Goal: Task Accomplishment & Management: Complete application form

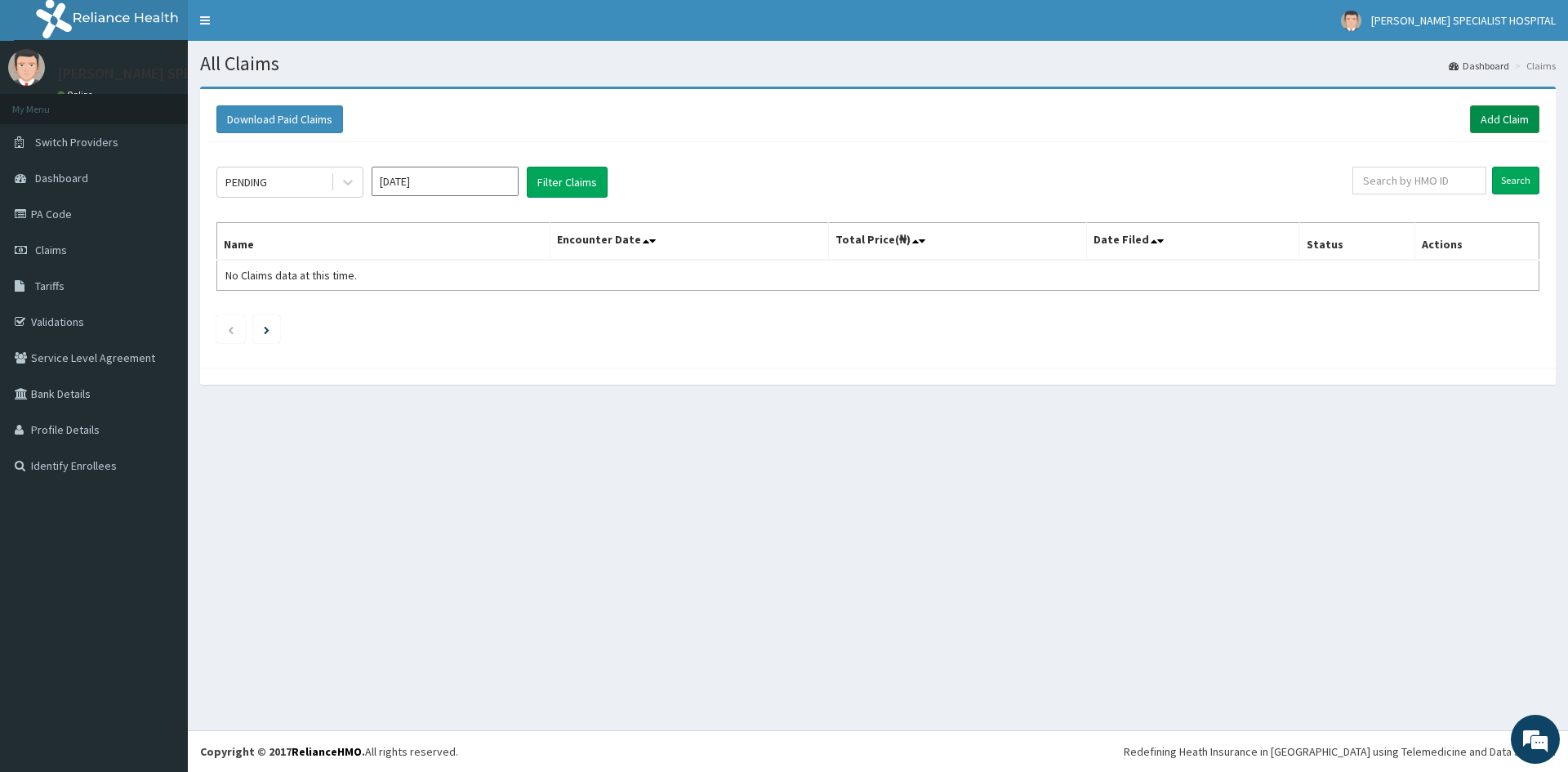
click at [1483, 118] on link "Add Claim" at bounding box center [1504, 119] width 69 height 28
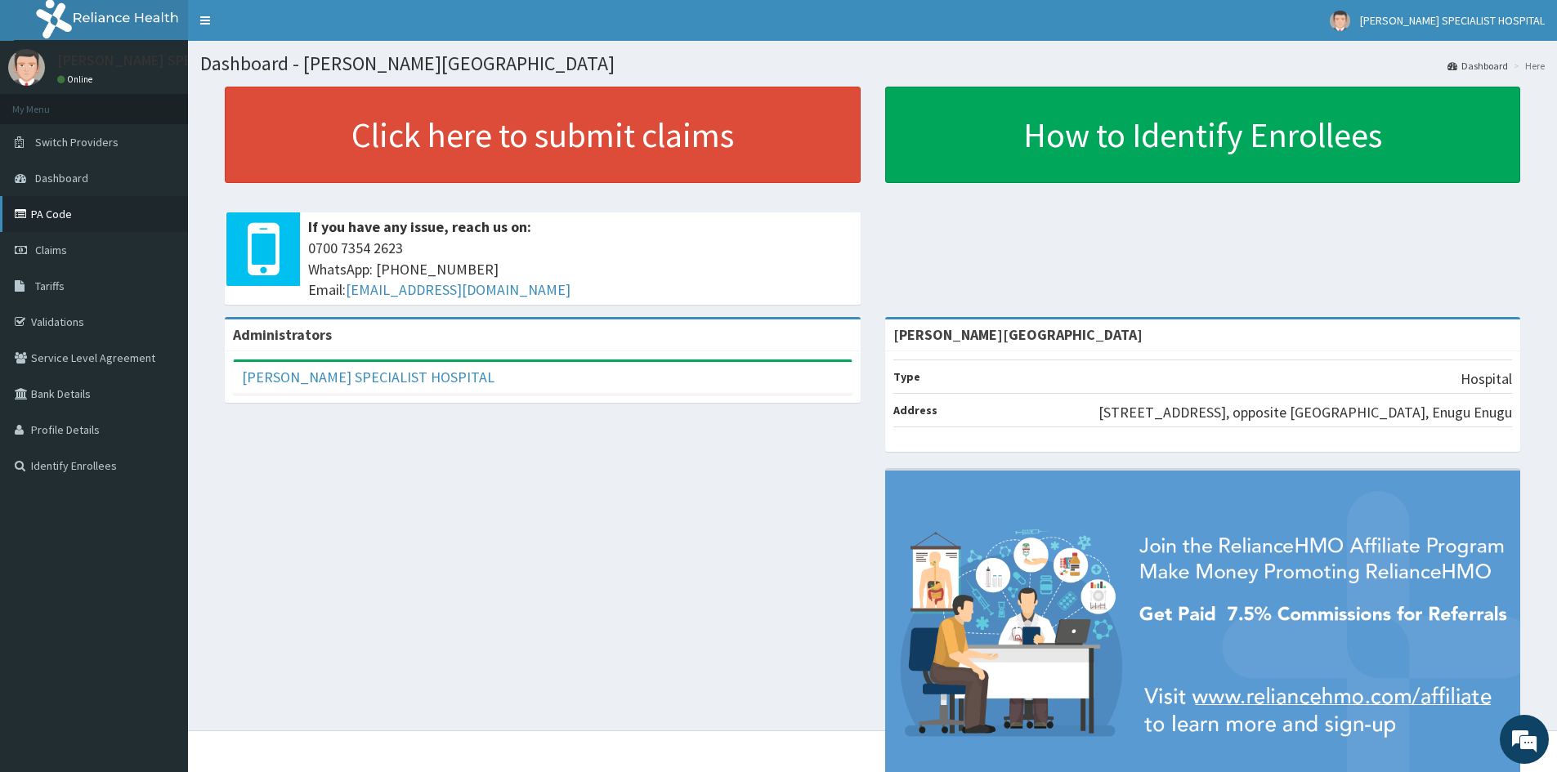
click at [53, 219] on link "PA Code" at bounding box center [94, 214] width 188 height 36
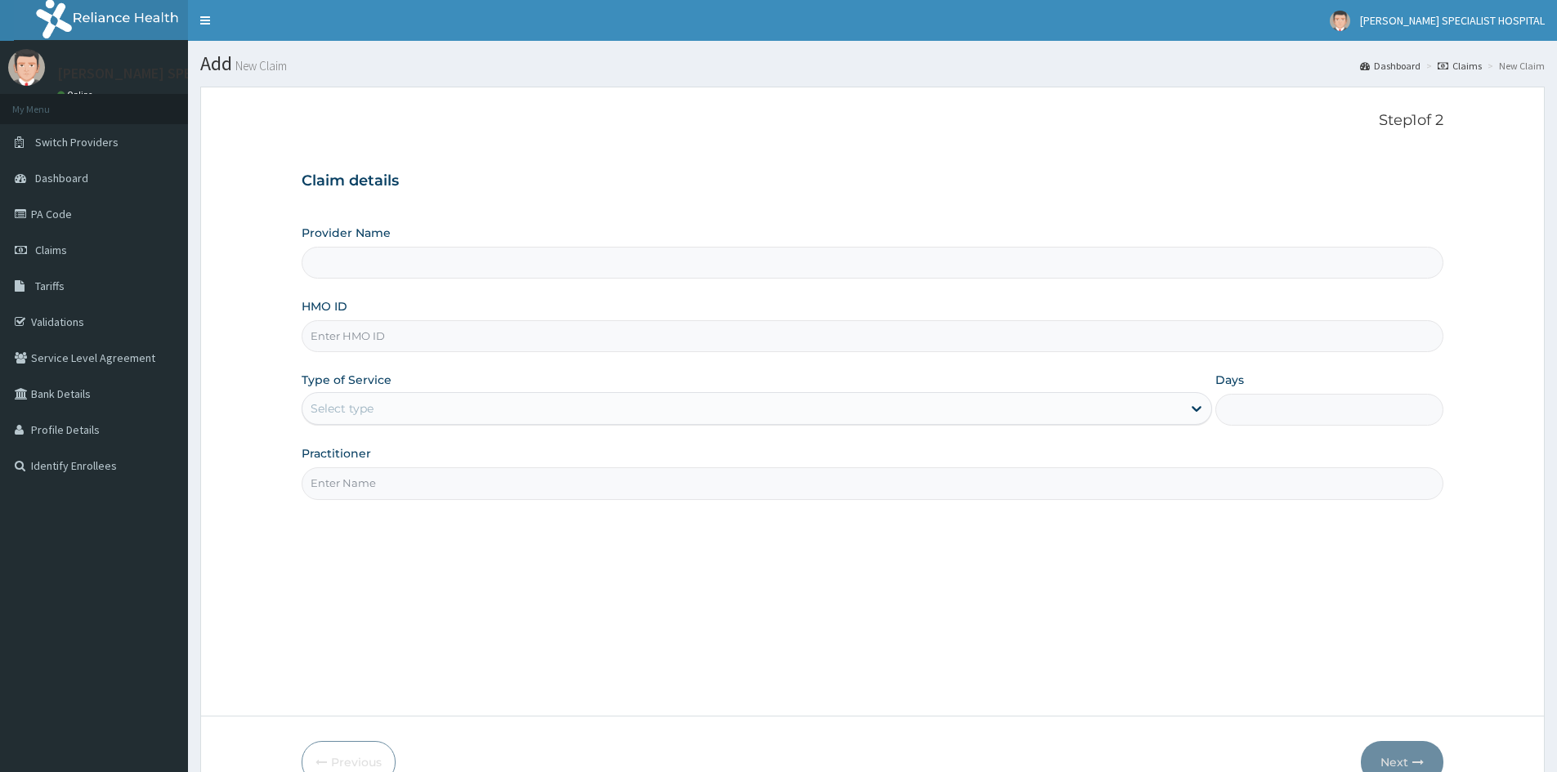
type input "Livingston Specialist Hospital"
click at [379, 342] on input "HMO ID" at bounding box center [873, 336] width 1142 height 32
paste input "MDU/10069/B"
type input "MDU/10069/B"
click at [347, 409] on div "Select type" at bounding box center [342, 408] width 63 height 16
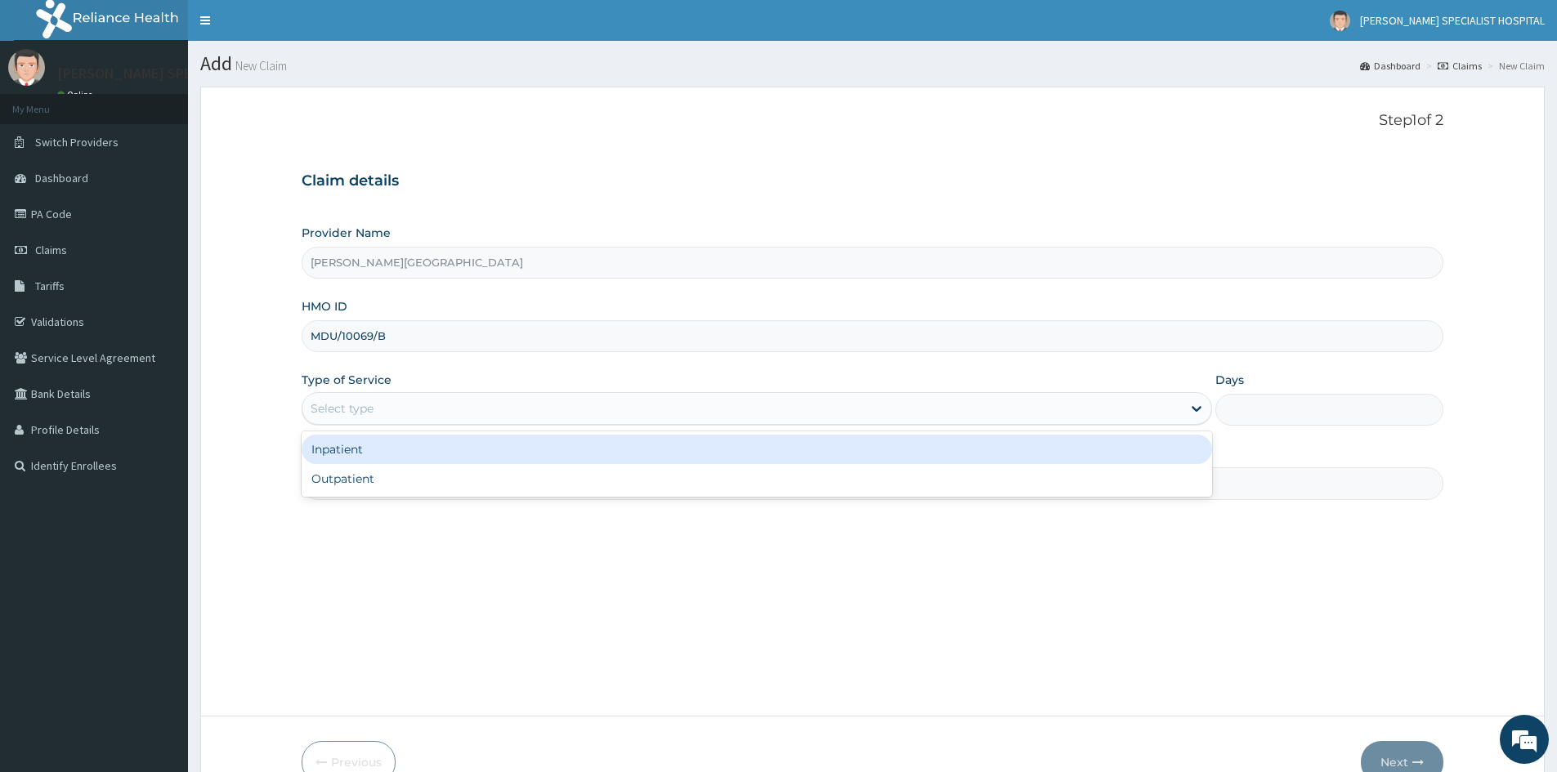
click at [329, 449] on div "Inpatient" at bounding box center [757, 449] width 910 height 29
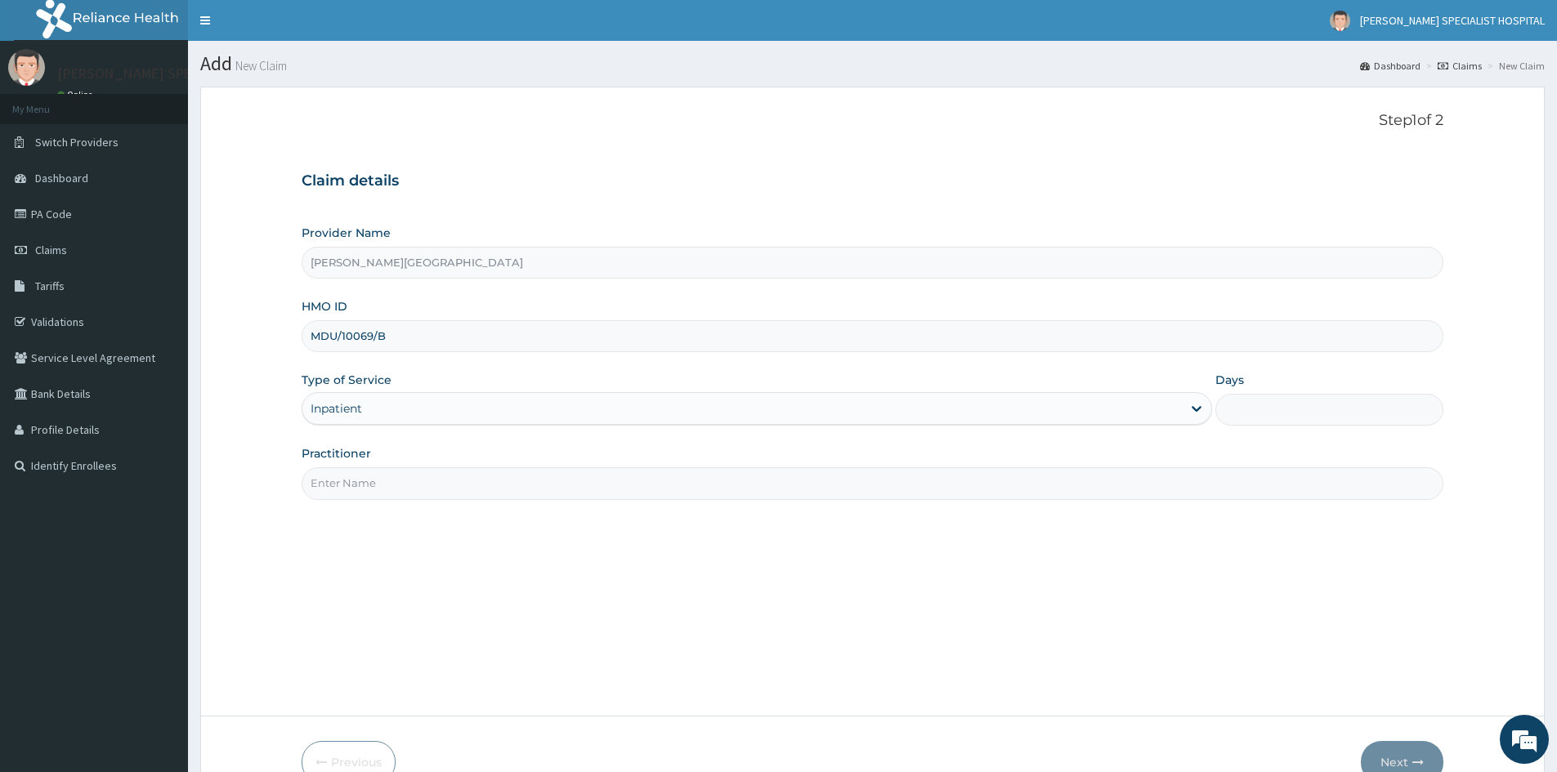
click at [329, 459] on label "Practitioner" at bounding box center [336, 453] width 69 height 16
click at [329, 467] on input "Practitioner" at bounding box center [873, 483] width 1142 height 32
click at [333, 472] on input "Practitioner" at bounding box center [873, 483] width 1142 height 32
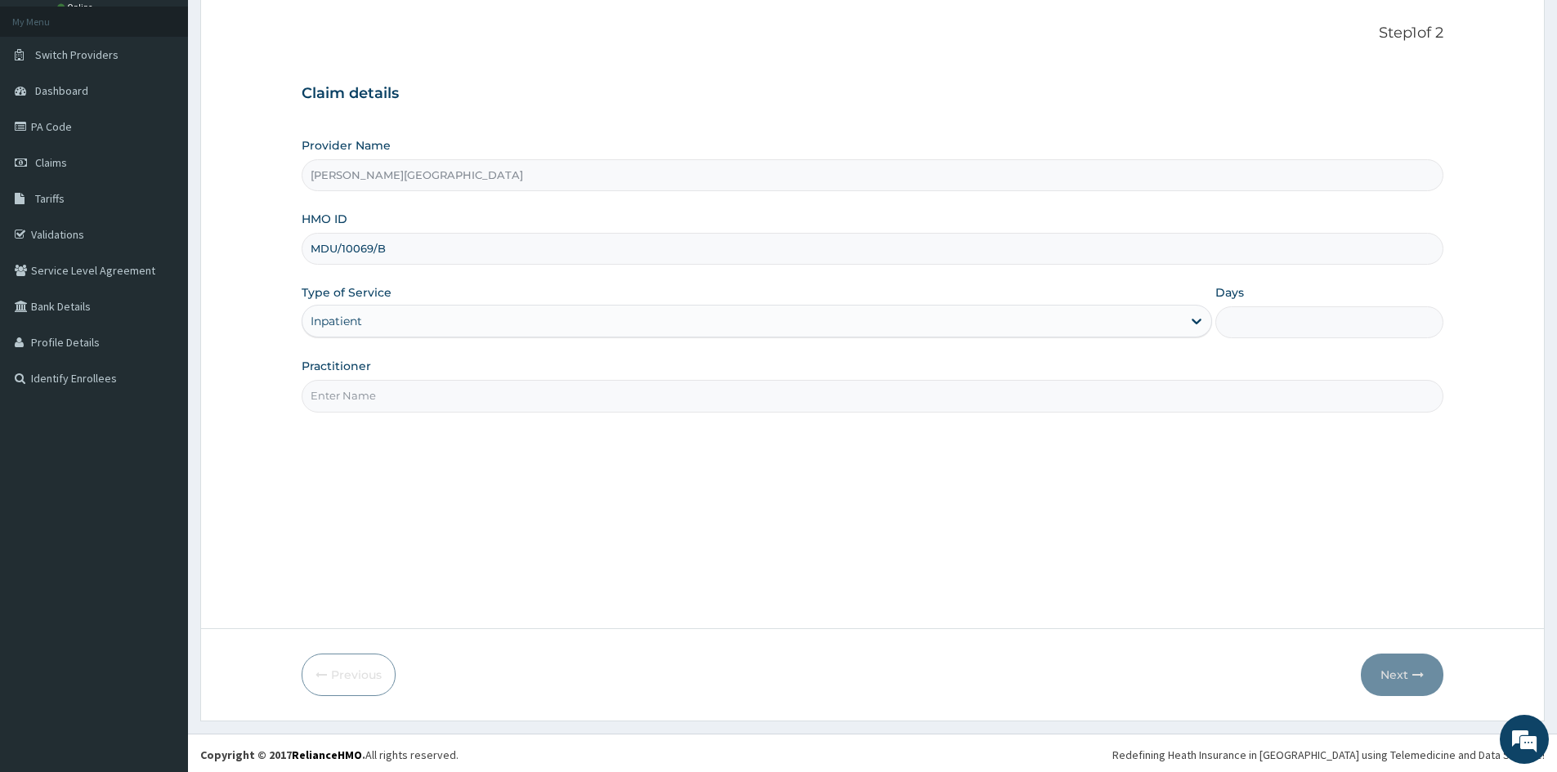
scroll to position [91, 0]
click at [1326, 320] on input "Days" at bounding box center [1329, 319] width 228 height 32
click at [456, 391] on input "Practitioner" at bounding box center [873, 393] width 1142 height 32
type input "DR UDEALOR PETER"
click at [1284, 321] on input "Days" at bounding box center [1329, 319] width 228 height 32
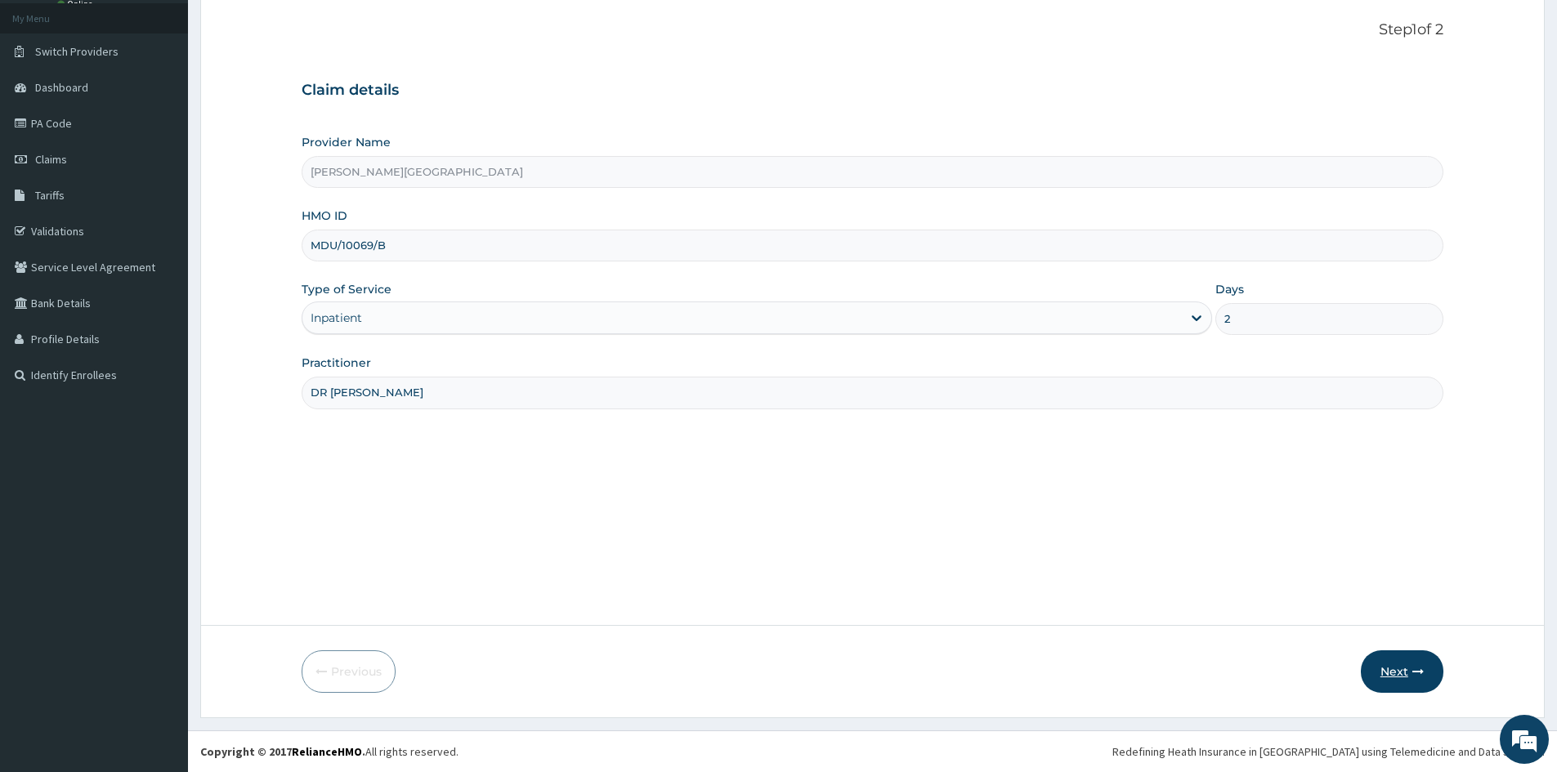
type input "2"
click at [1402, 673] on button "Next" at bounding box center [1402, 672] width 83 height 42
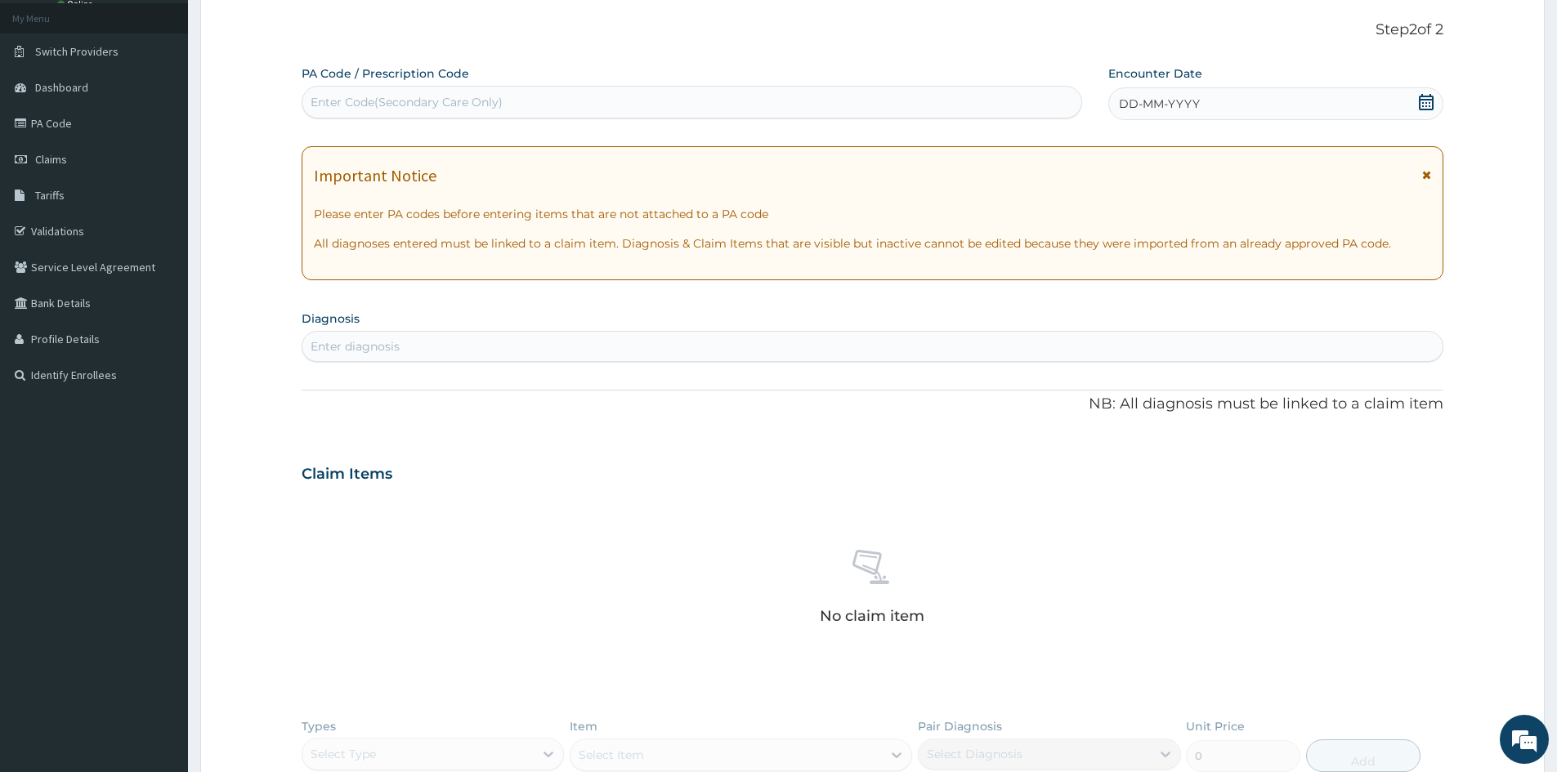
click at [449, 117] on div "Enter Code(Secondary Care Only)" at bounding box center [692, 102] width 780 height 33
paste input "PA/B8BEB0"
type input "PA/B8BEB0"
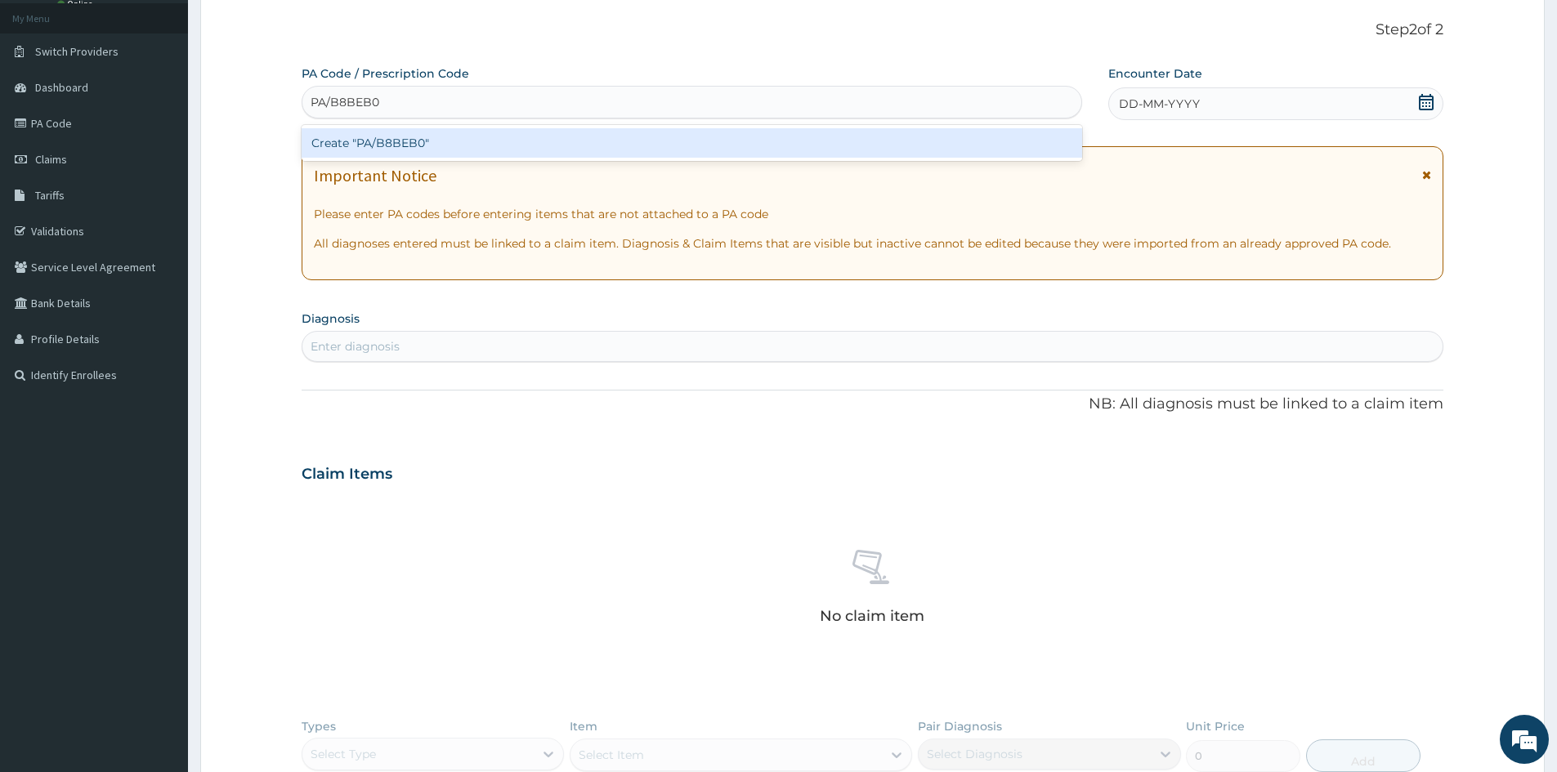
click at [485, 141] on div "Create "PA/B8BEB0"" at bounding box center [692, 142] width 780 height 29
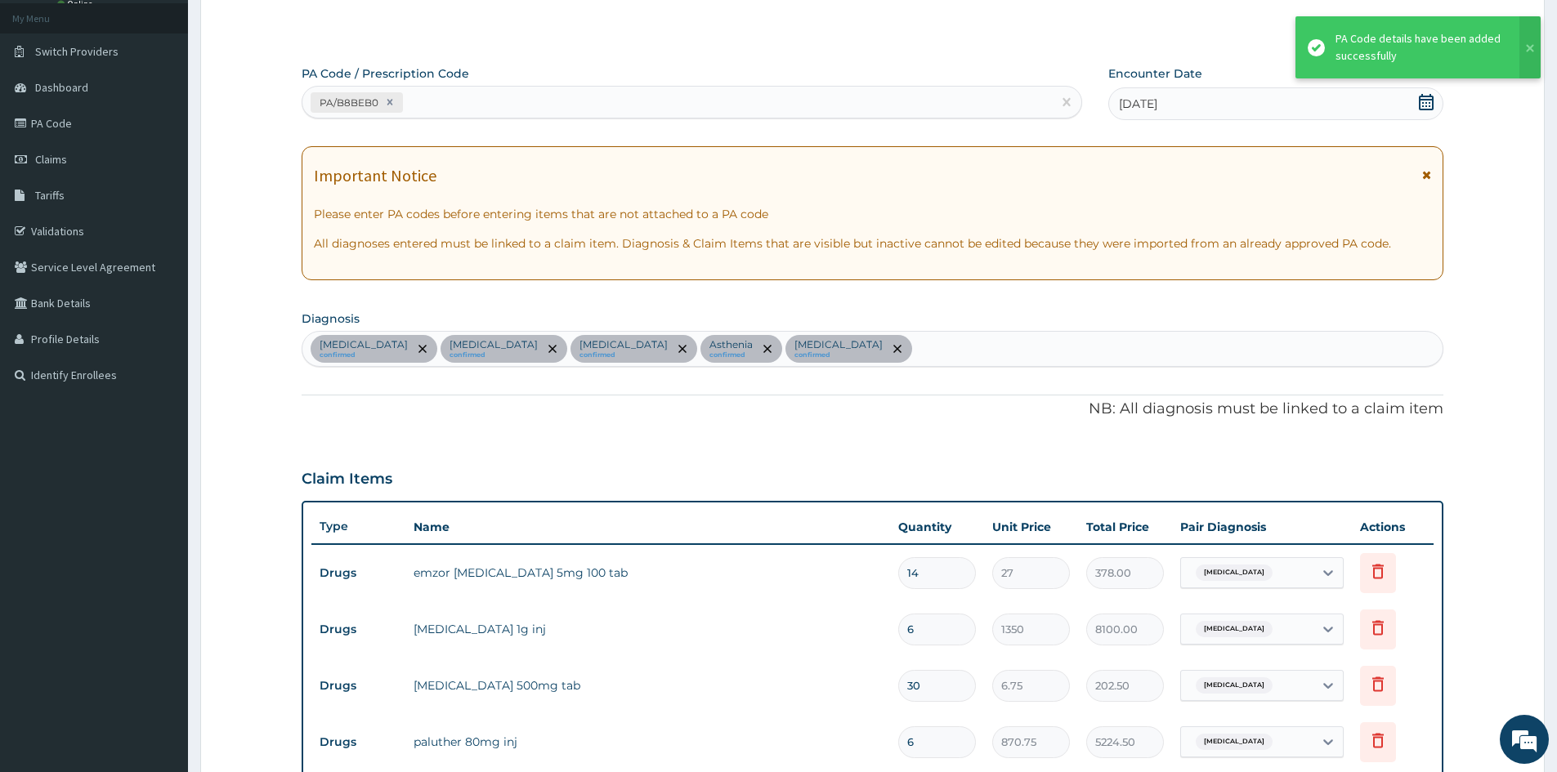
scroll to position [785, 0]
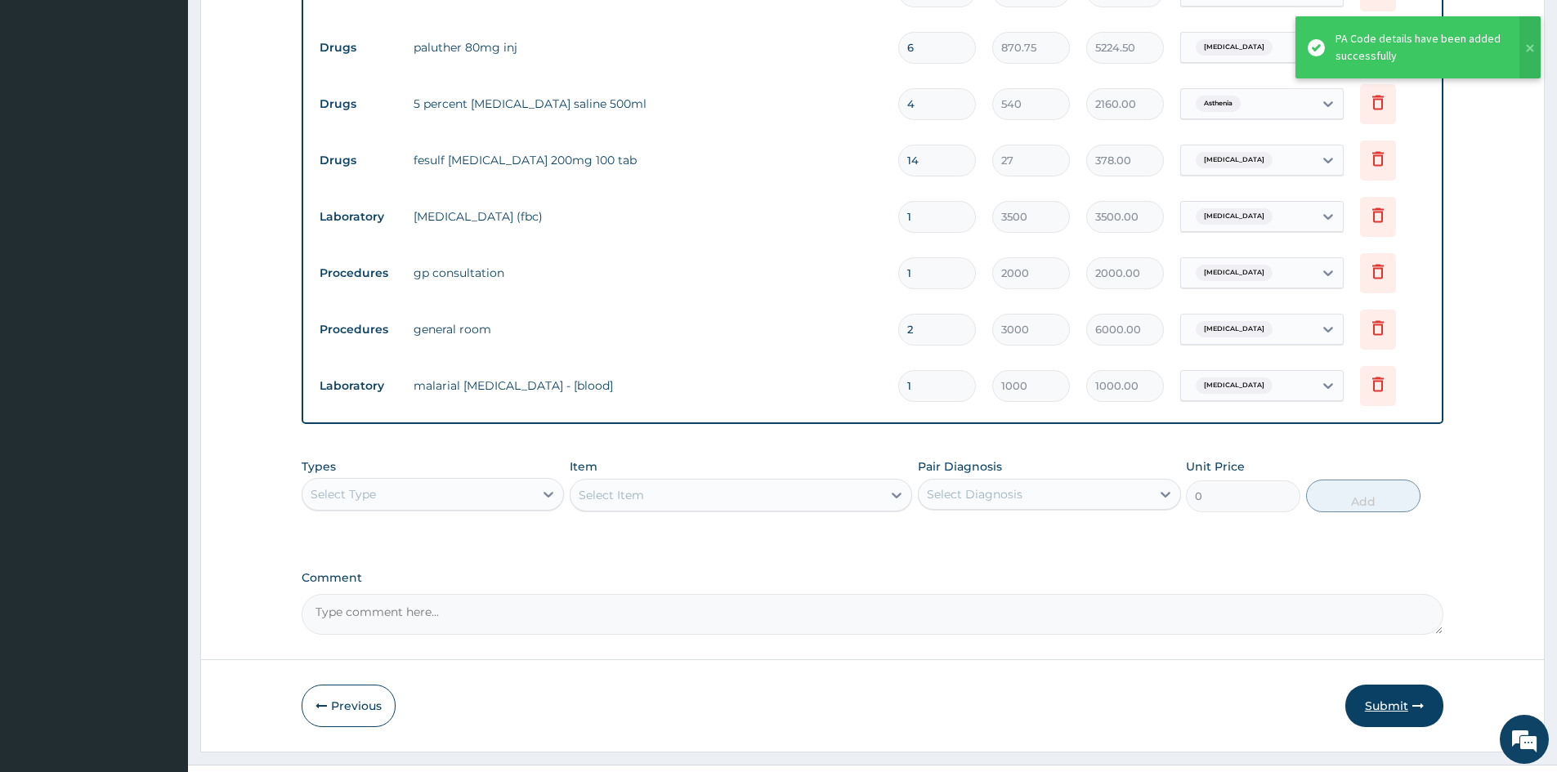
click at [1384, 704] on button "Submit" at bounding box center [1394, 706] width 98 height 42
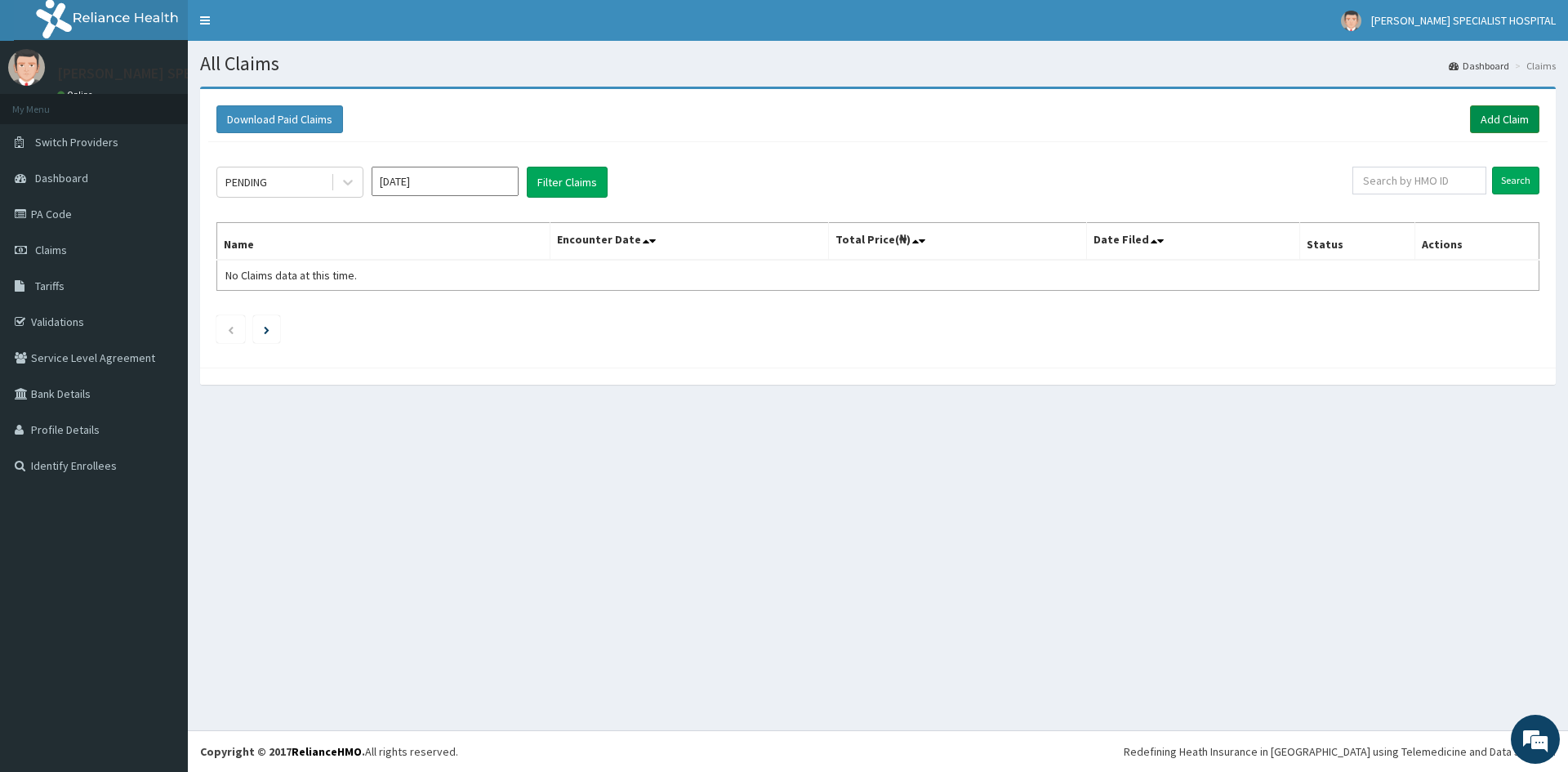
click at [1505, 123] on link "Add Claim" at bounding box center [1504, 119] width 69 height 28
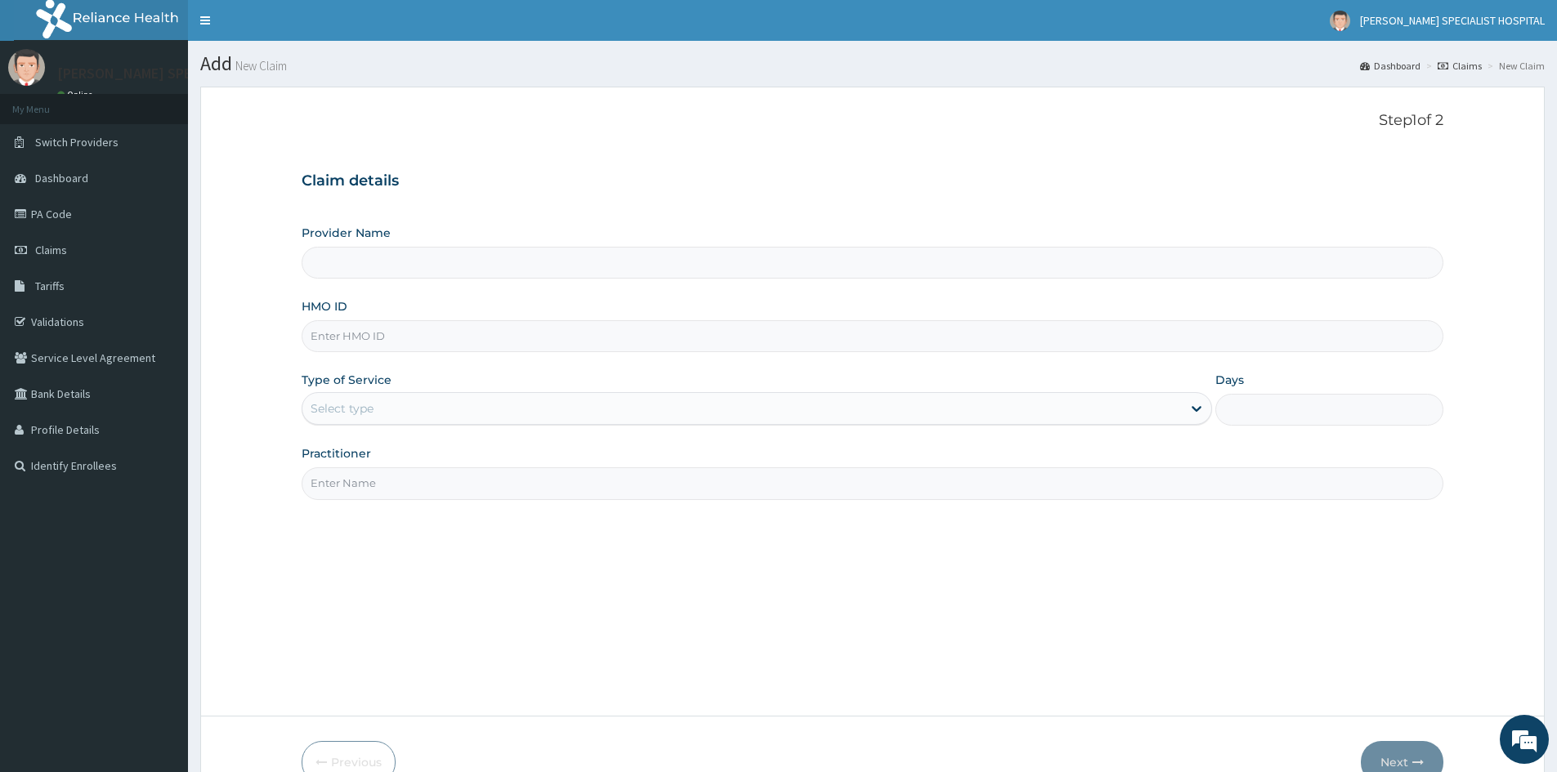
click at [379, 337] on input "HMO ID" at bounding box center [873, 336] width 1142 height 32
type input "Livingston Specialist Hospital"
paste input "FMC/11408/B"
type input "FMC/11408/B"
click at [340, 403] on div "Select type" at bounding box center [342, 408] width 63 height 16
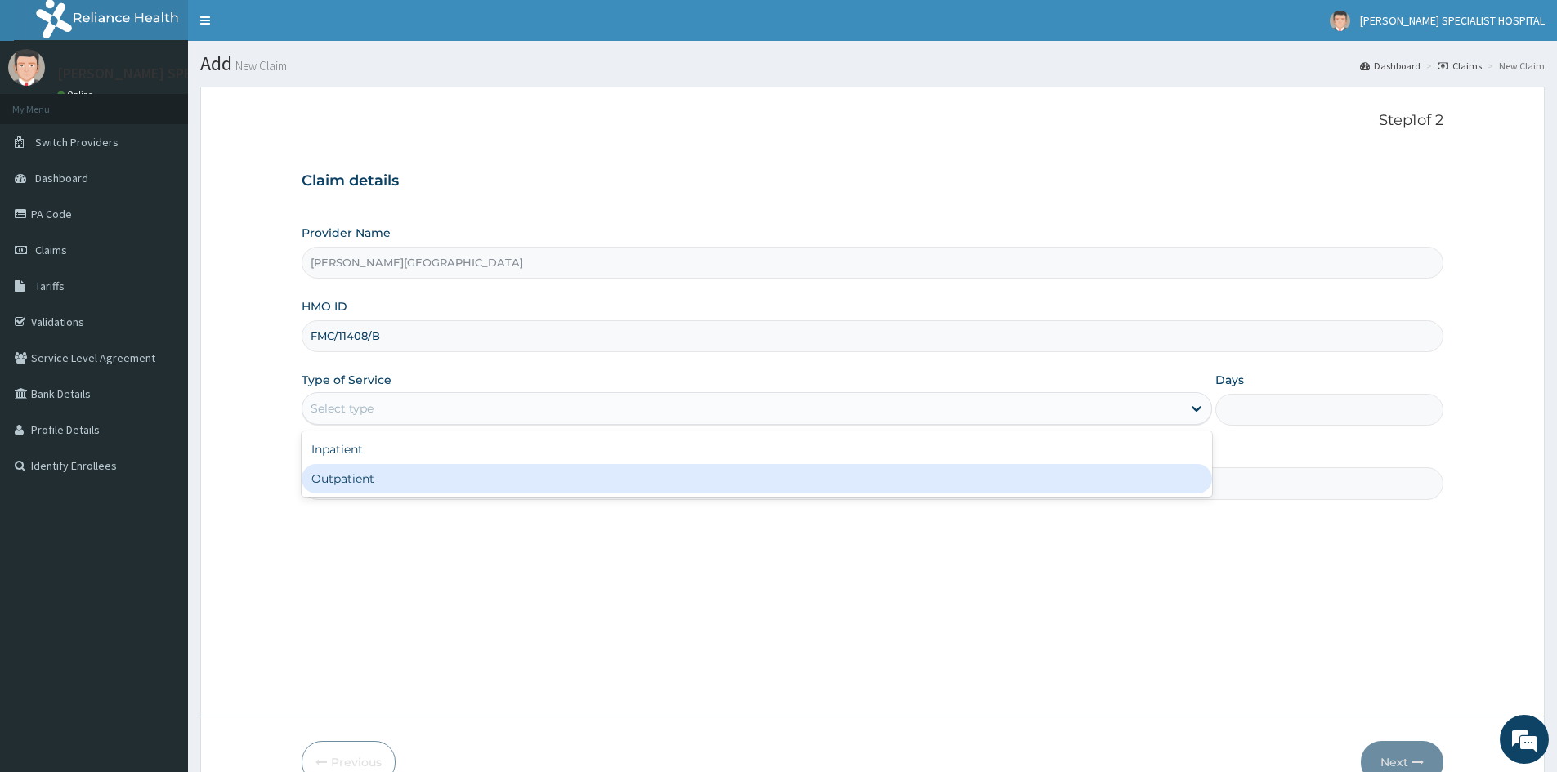
click at [342, 476] on div "Outpatient" at bounding box center [757, 478] width 910 height 29
type input "1"
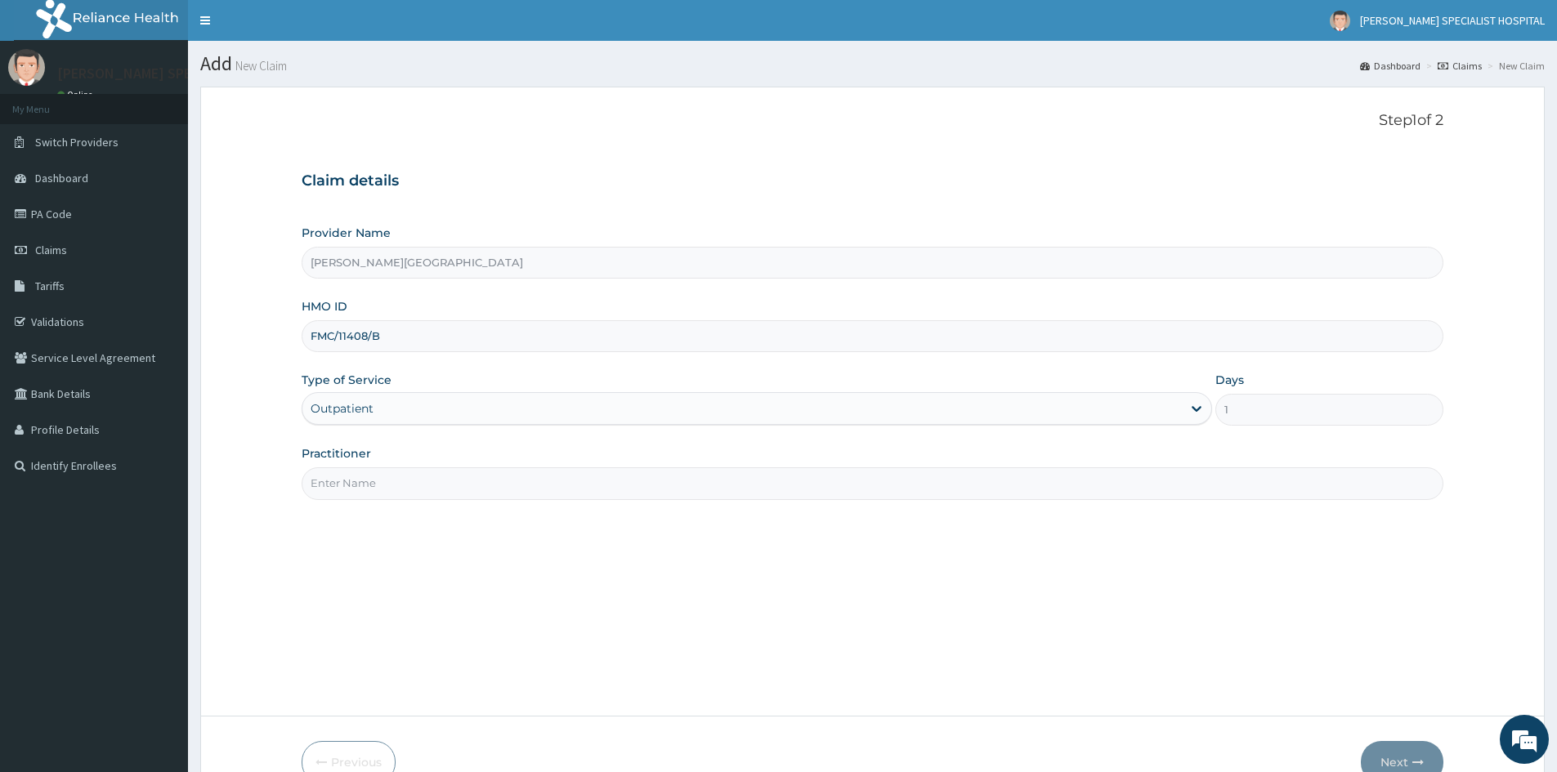
click at [346, 481] on input "Practitioner" at bounding box center [873, 483] width 1142 height 32
type input "DR UDEALOR PETER"
click at [1407, 760] on button "Next" at bounding box center [1402, 762] width 83 height 42
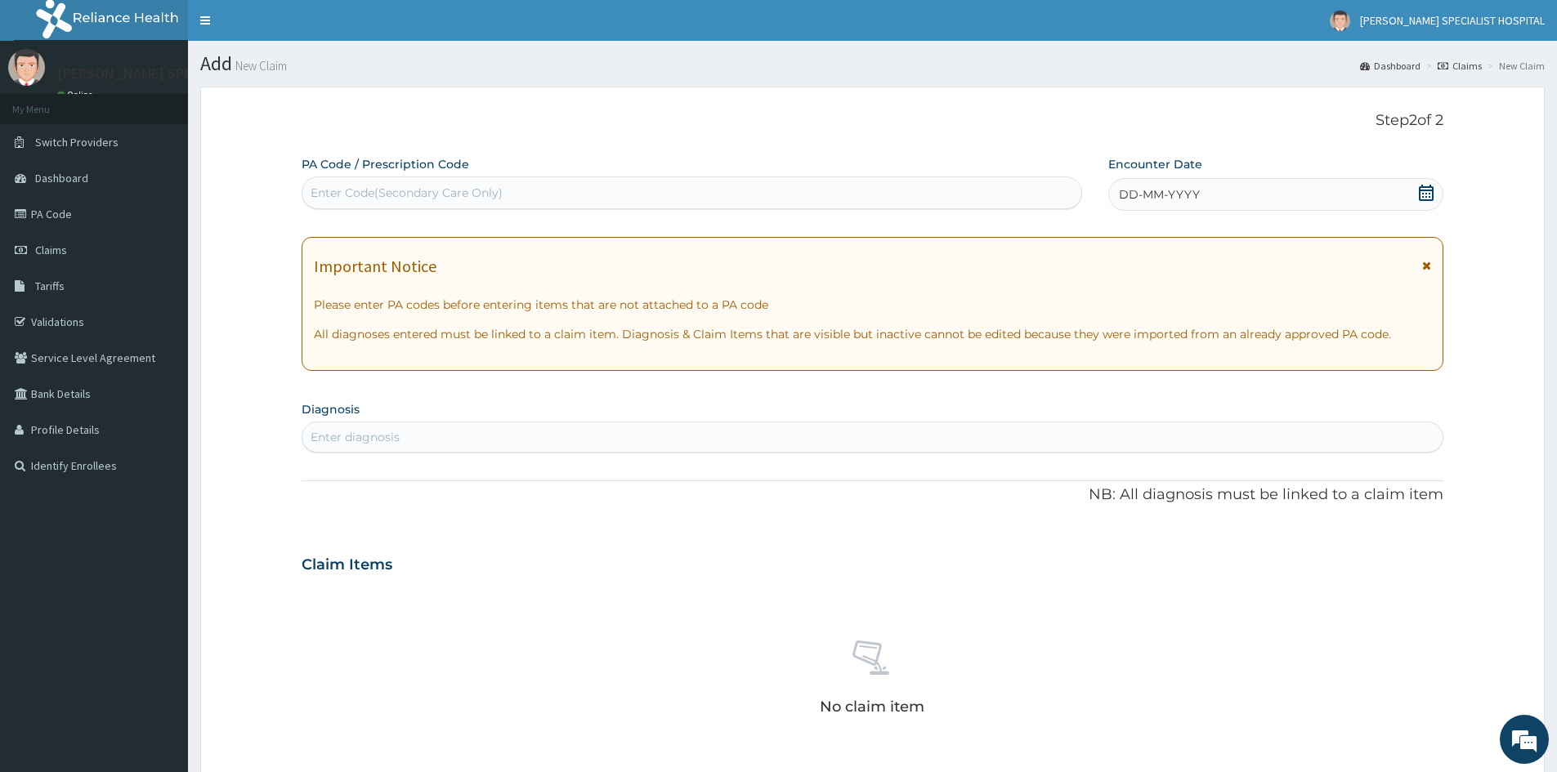
click at [349, 189] on div "Enter Code(Secondary Care Only)" at bounding box center [407, 193] width 192 height 16
paste input "PA/6B064B"
type input "PA/6B064B"
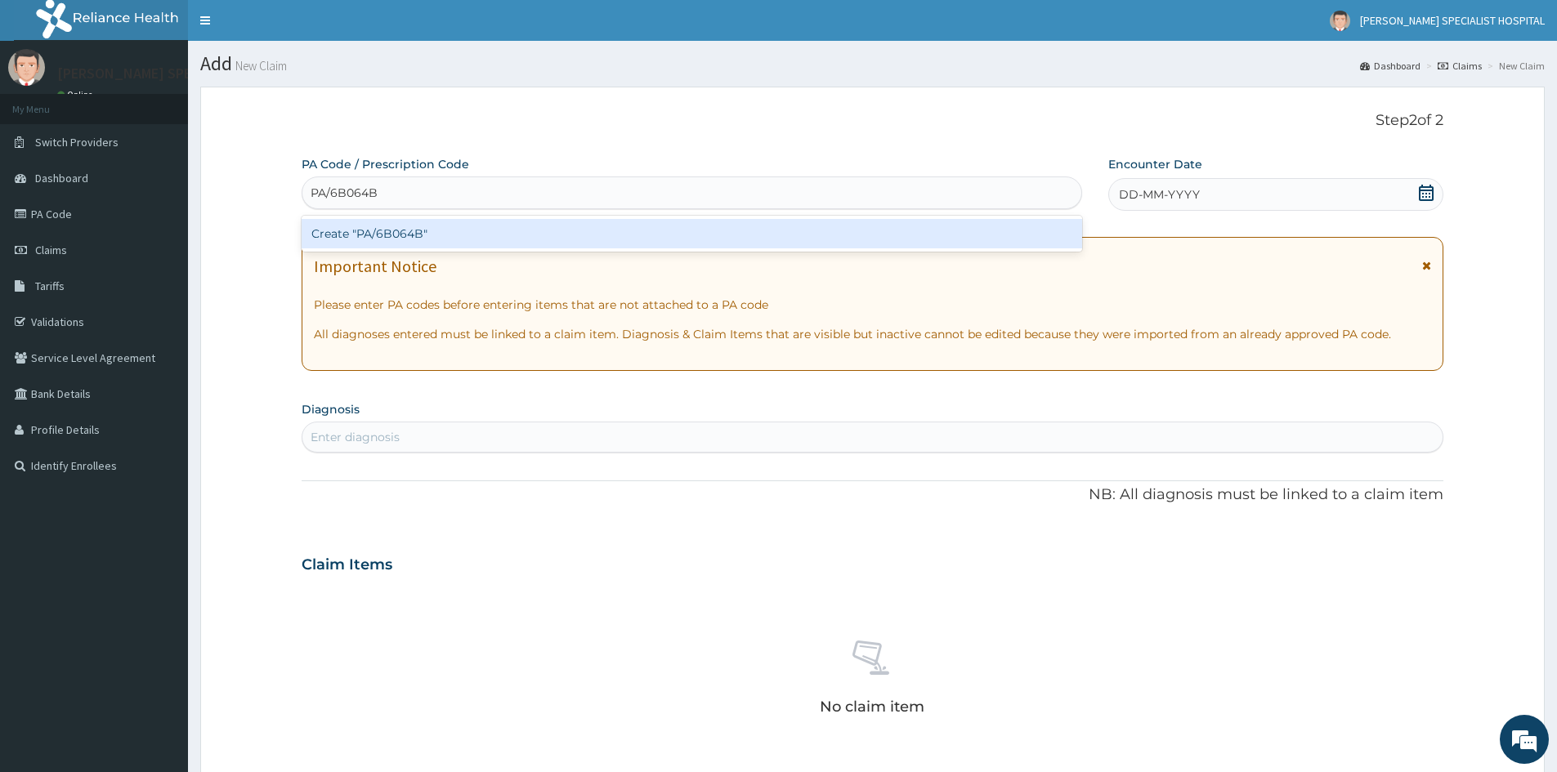
click at [392, 228] on div "Create "PA/6B064B"" at bounding box center [692, 233] width 780 height 29
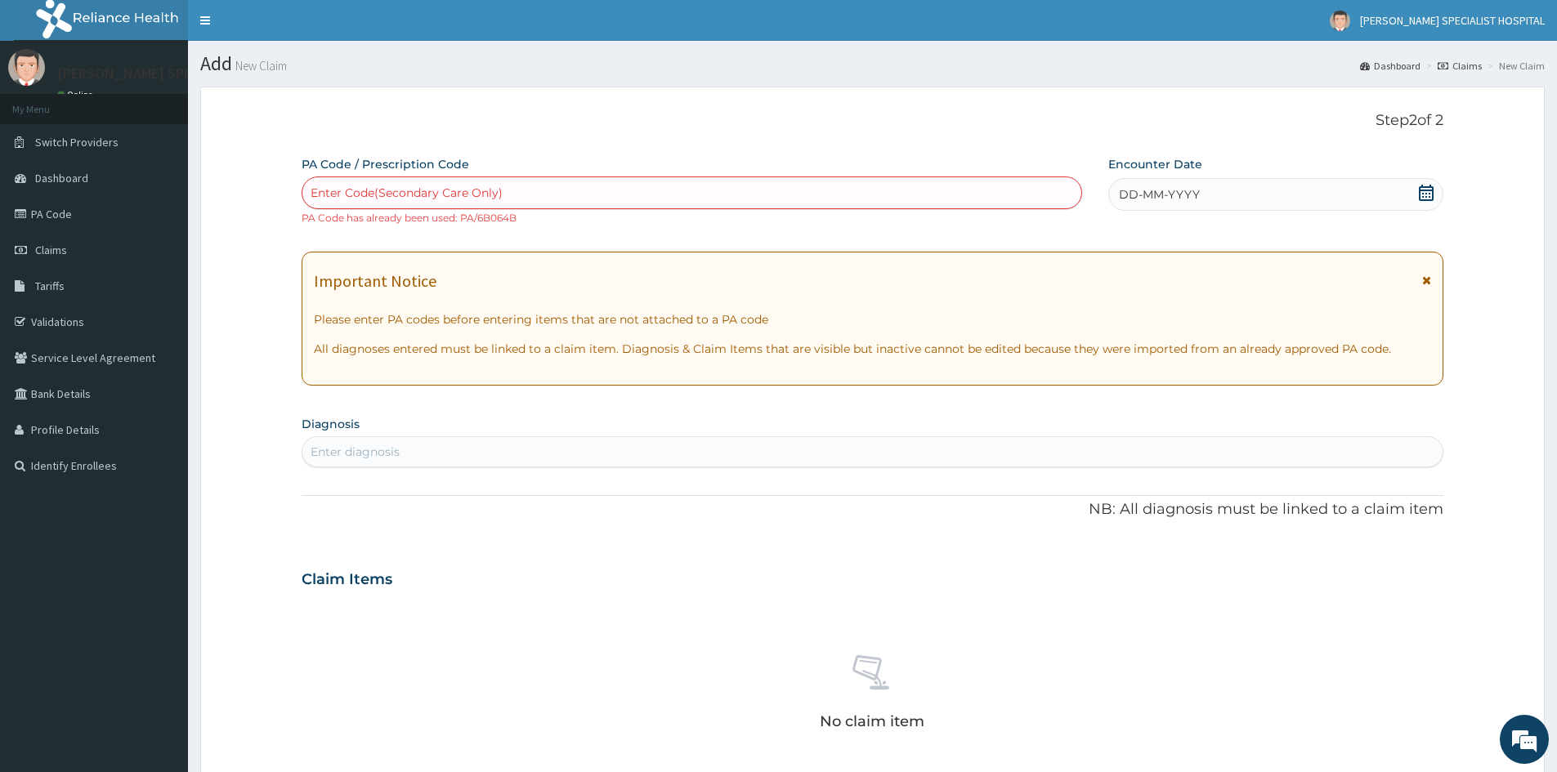
click at [417, 195] on div "Enter Code(Secondary Care Only)" at bounding box center [407, 193] width 192 height 16
type input "V"
paste input "PA/2E7A1D"
type input "PA/2E7A1D"
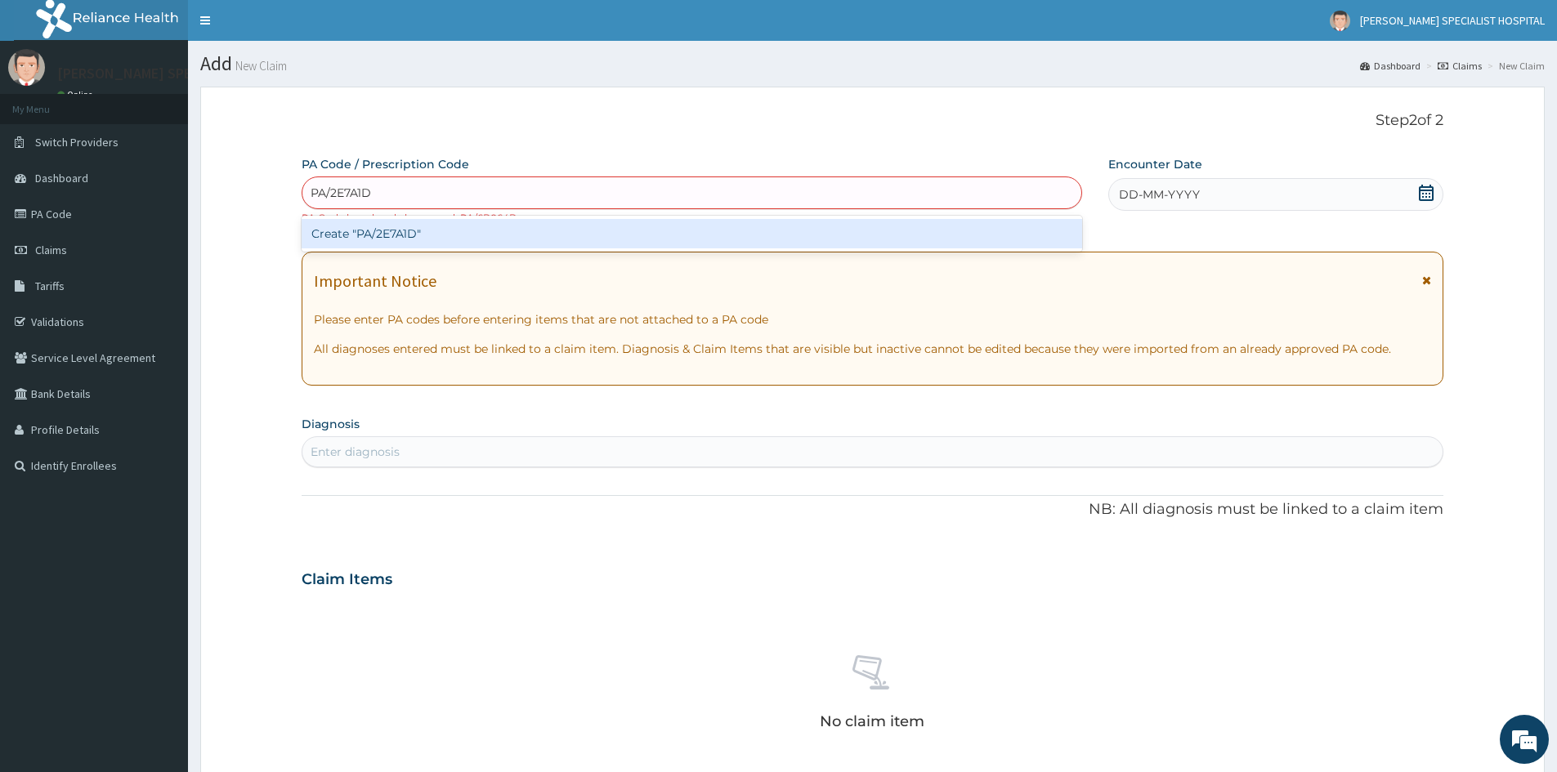
click at [362, 230] on div "Create "PA/2E7A1D"" at bounding box center [692, 233] width 780 height 29
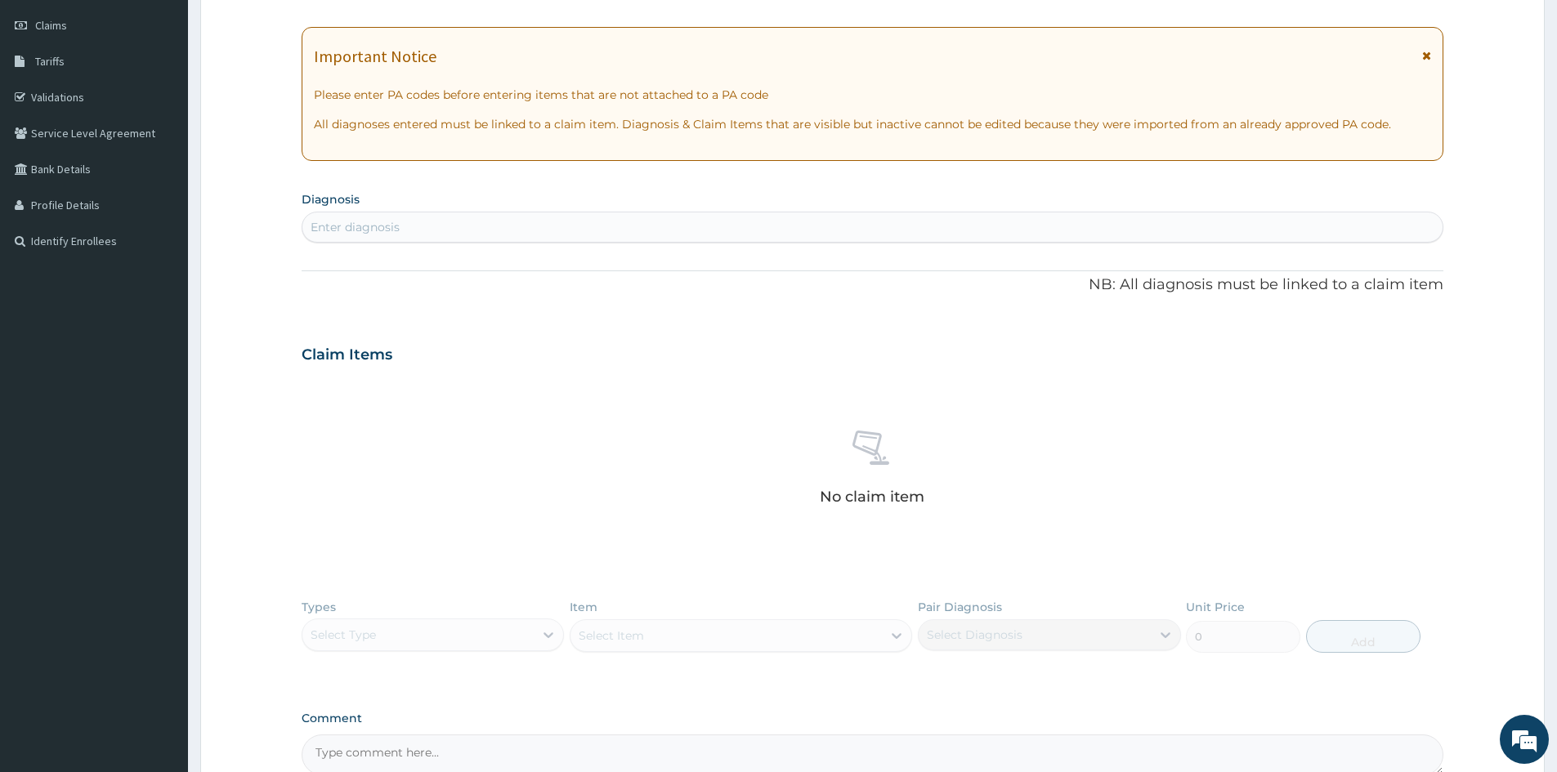
scroll to position [400, 0]
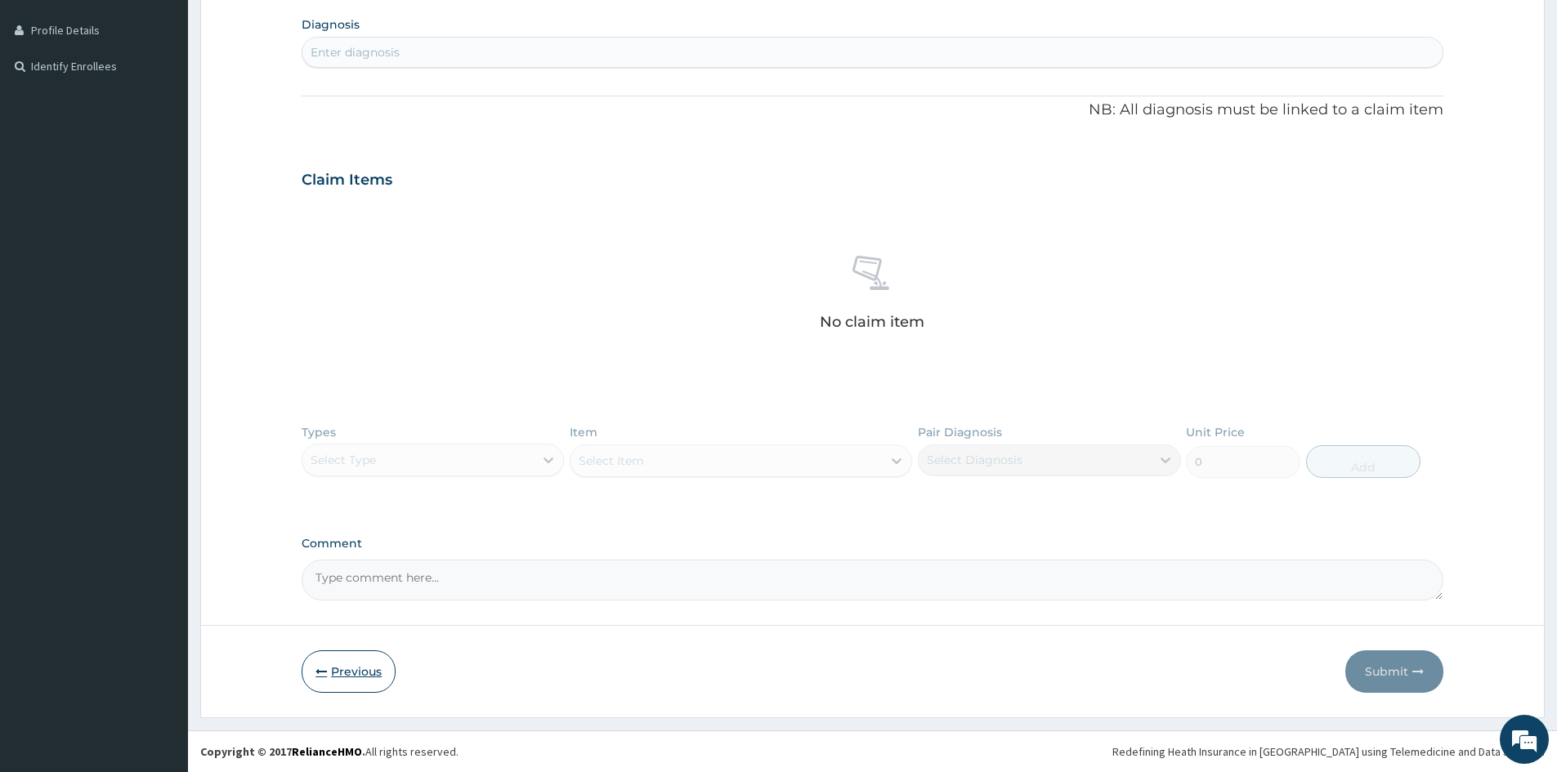
click at [335, 673] on button "Previous" at bounding box center [349, 672] width 94 height 42
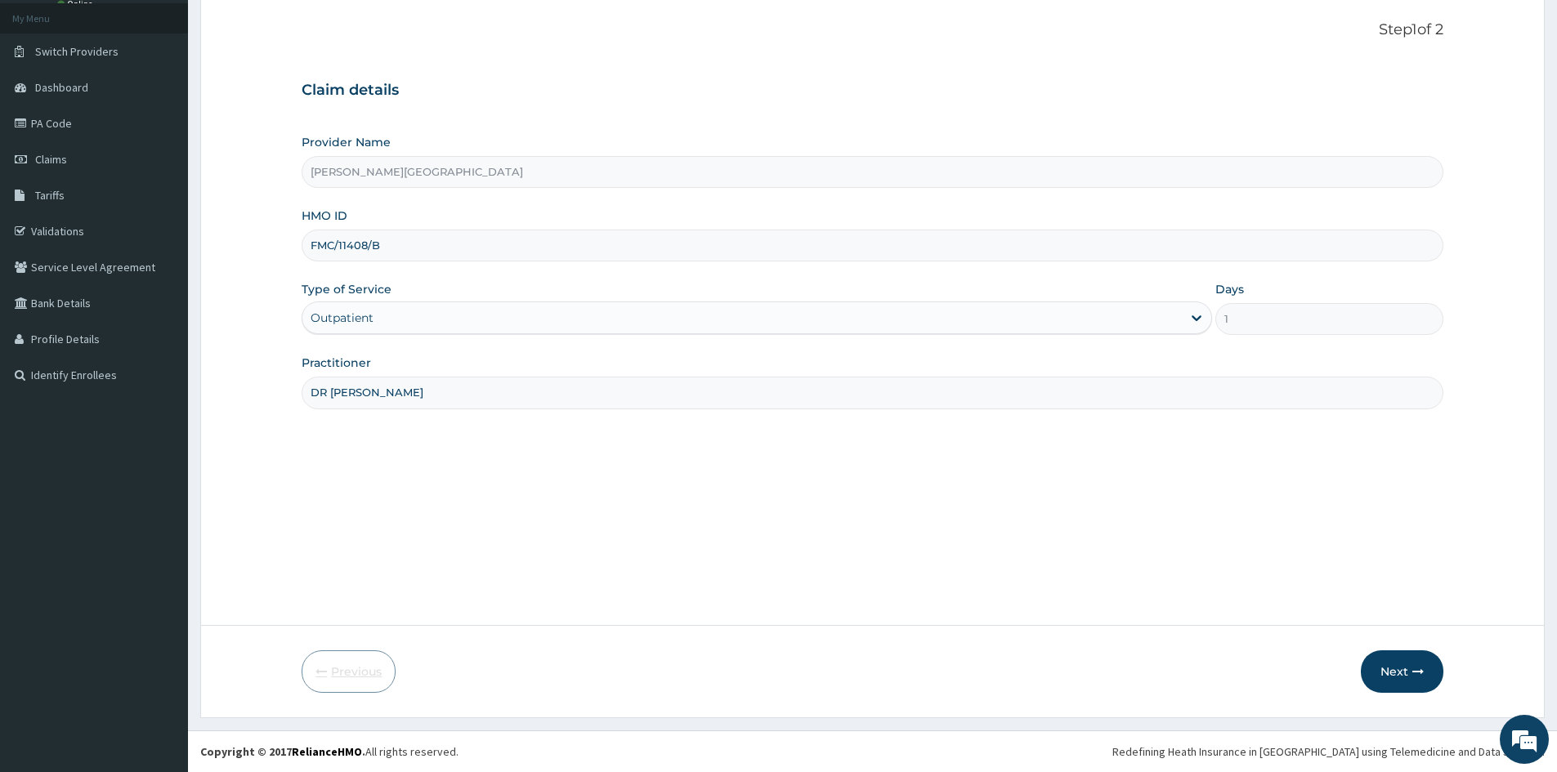
scroll to position [91, 0]
drag, startPoint x: 393, startPoint y: 244, endPoint x: 303, endPoint y: 237, distance: 90.2
click at [303, 239] on input "FMC/11408/B" at bounding box center [873, 246] width 1142 height 32
paste input "A"
type input "FMC/11408/A"
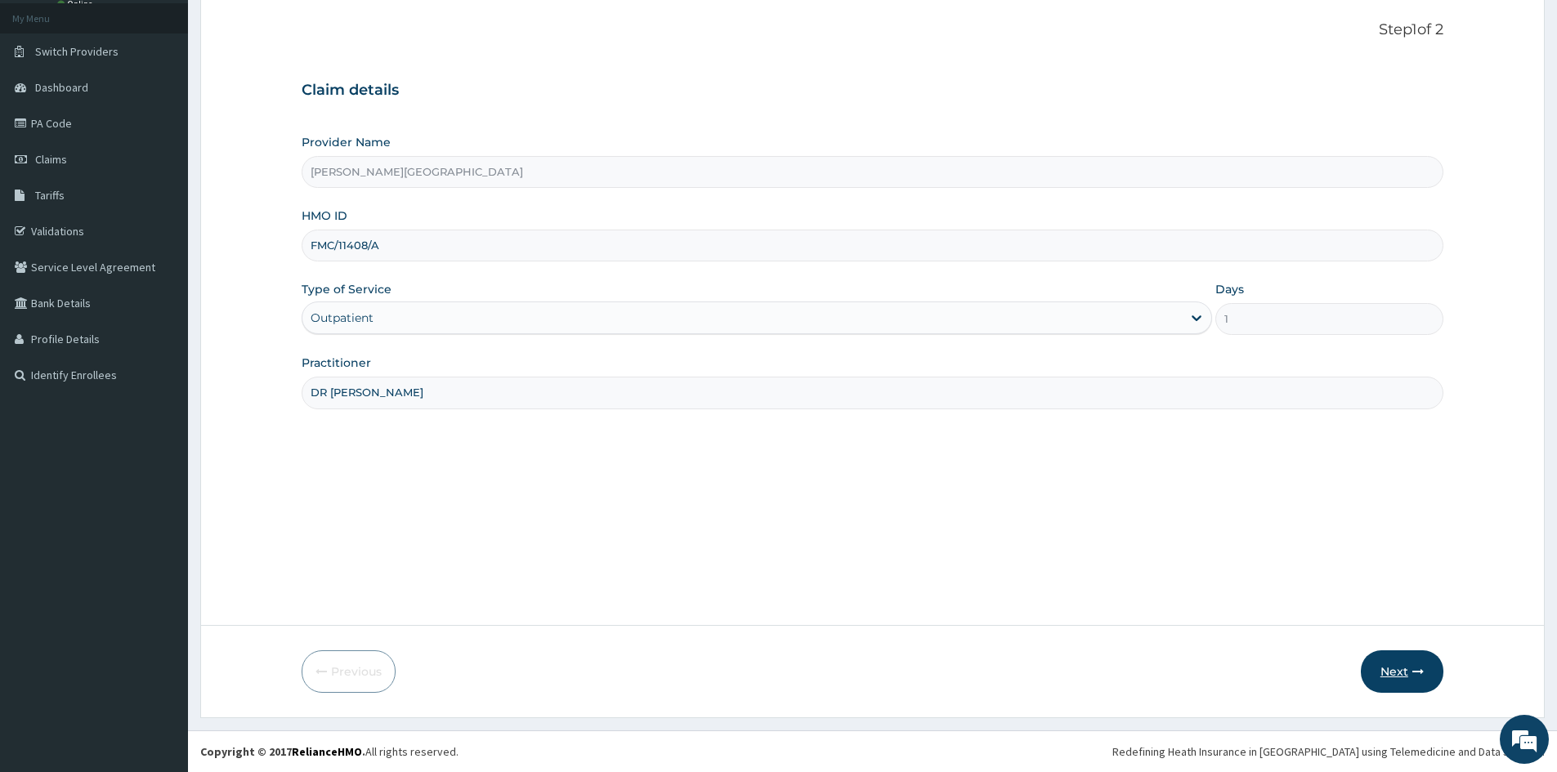
click at [1401, 673] on button "Next" at bounding box center [1402, 672] width 83 height 42
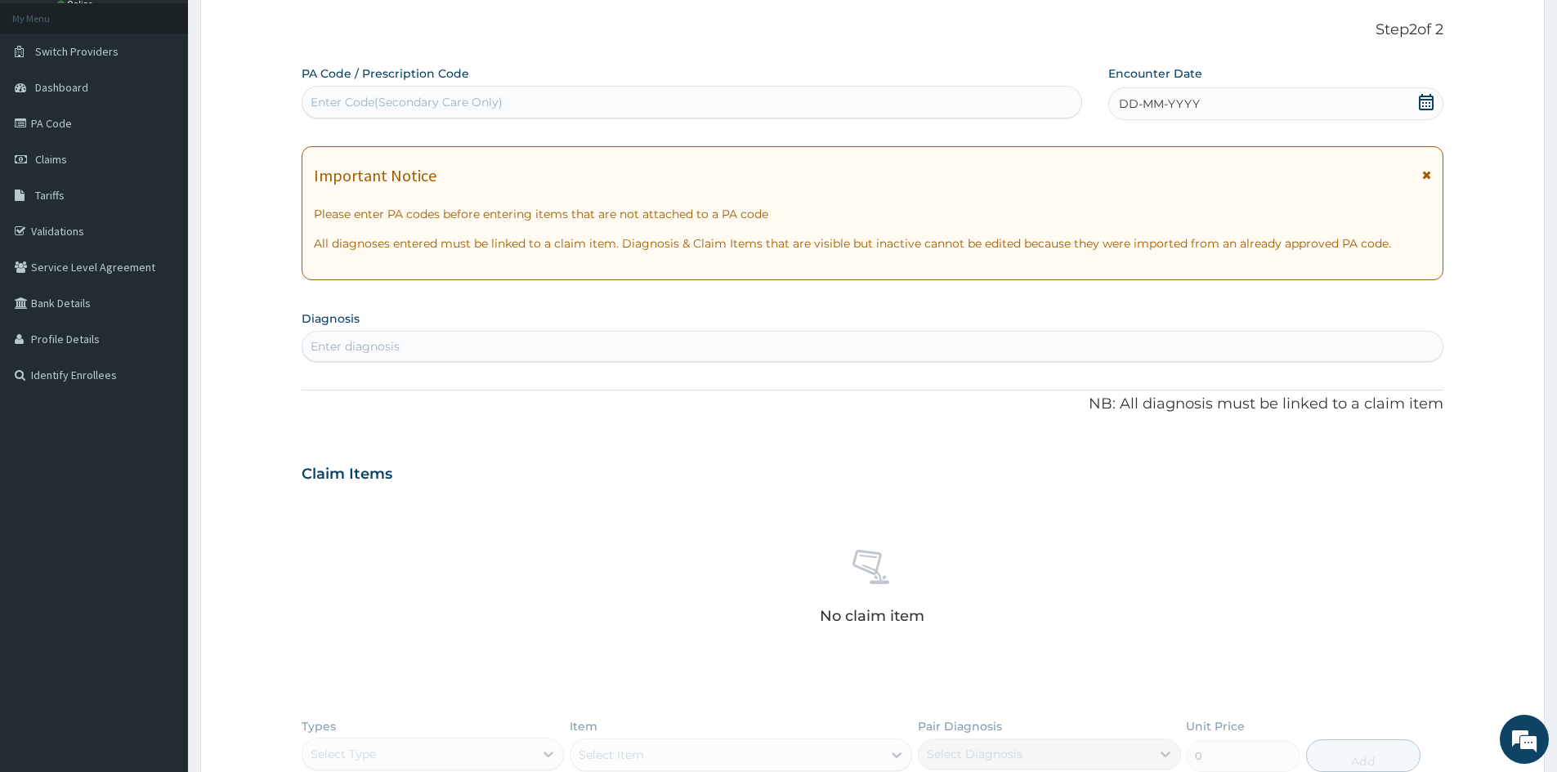
click at [315, 113] on div "Enter Code(Secondary Care Only)" at bounding box center [691, 102] width 779 height 26
paste input "PA/2E7A1D"
type input "PA/2E7A1D"
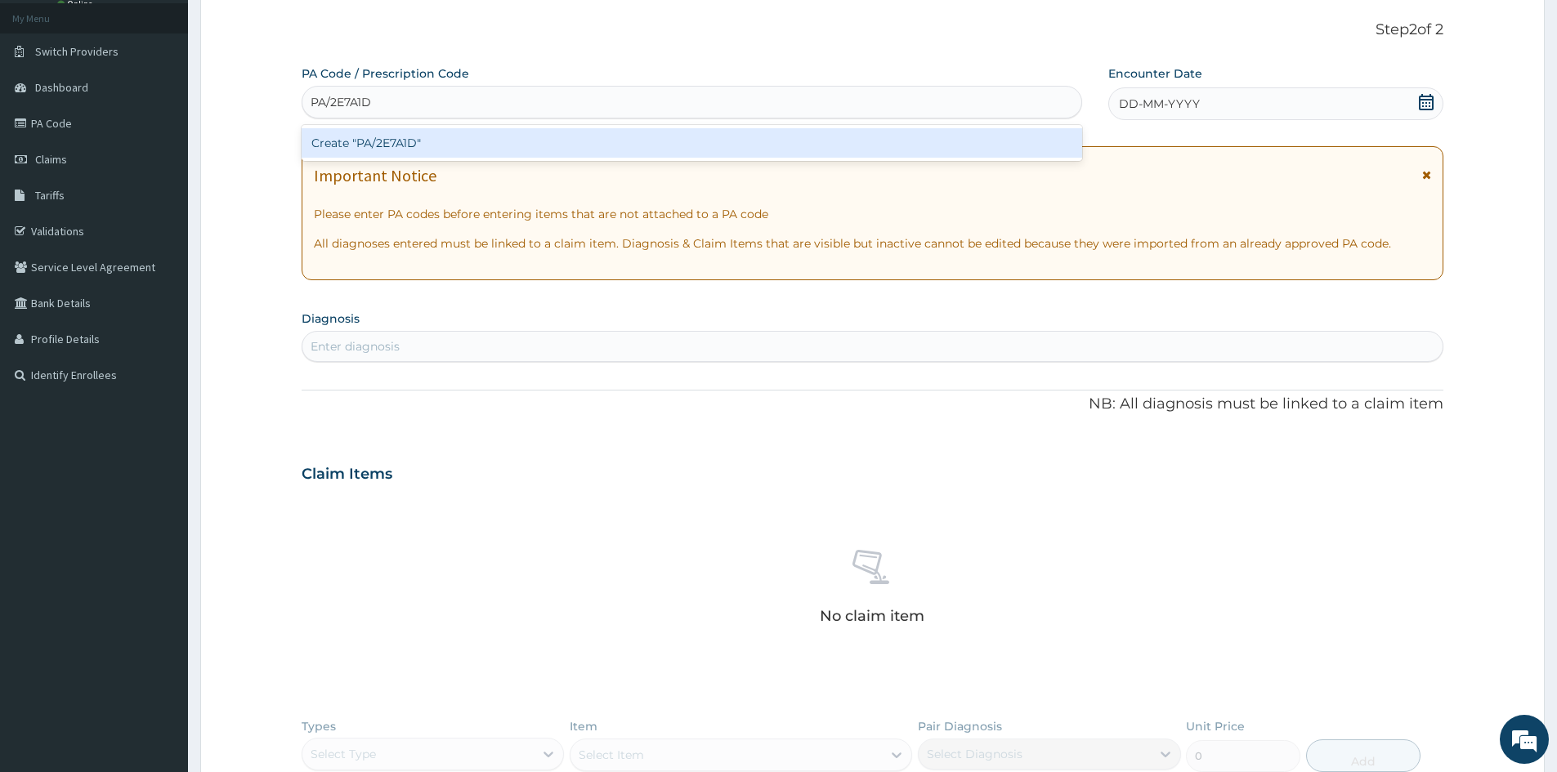
click at [424, 143] on div "Create "PA/2E7A1D"" at bounding box center [692, 142] width 780 height 29
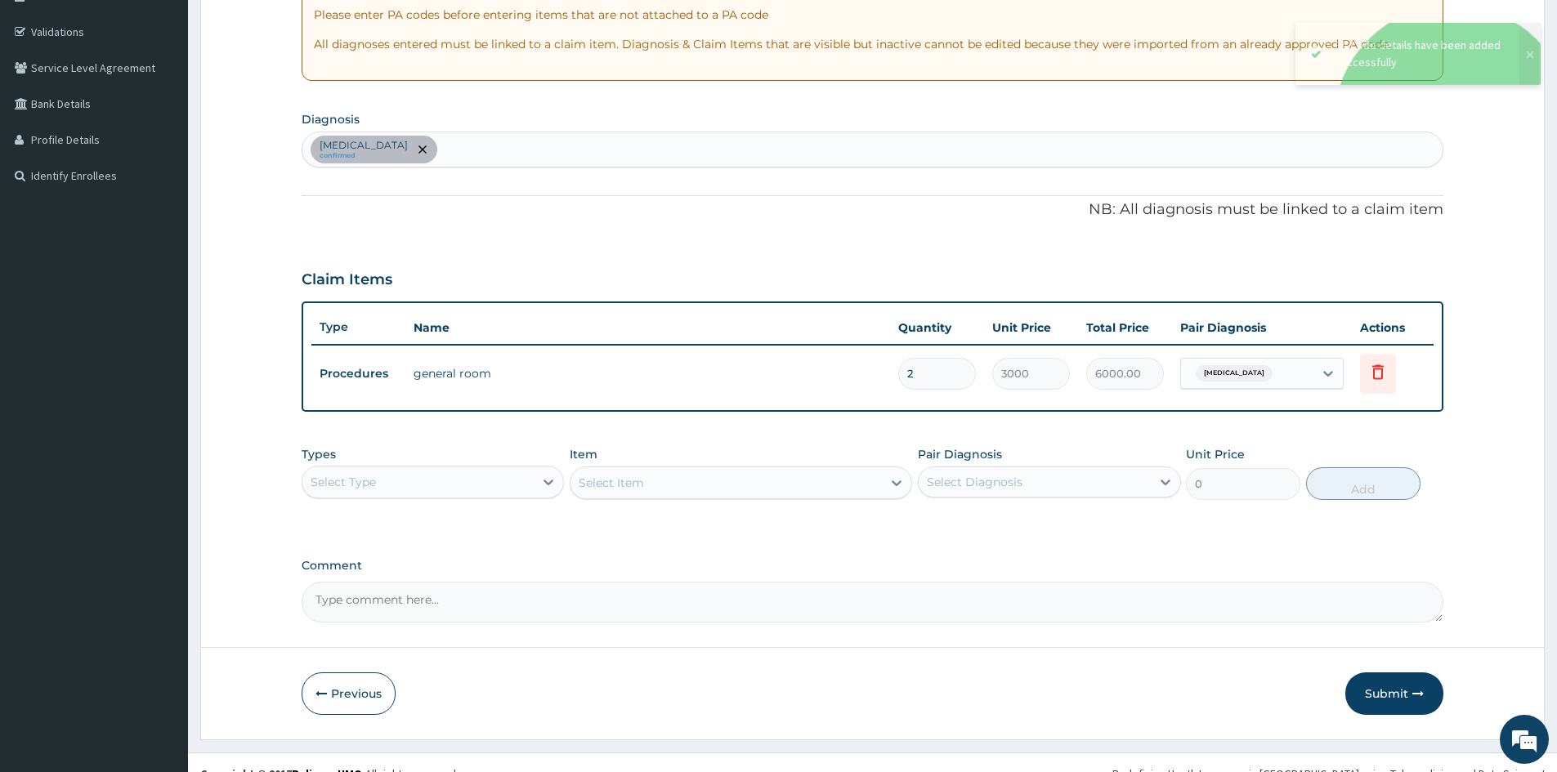
scroll to position [312, 0]
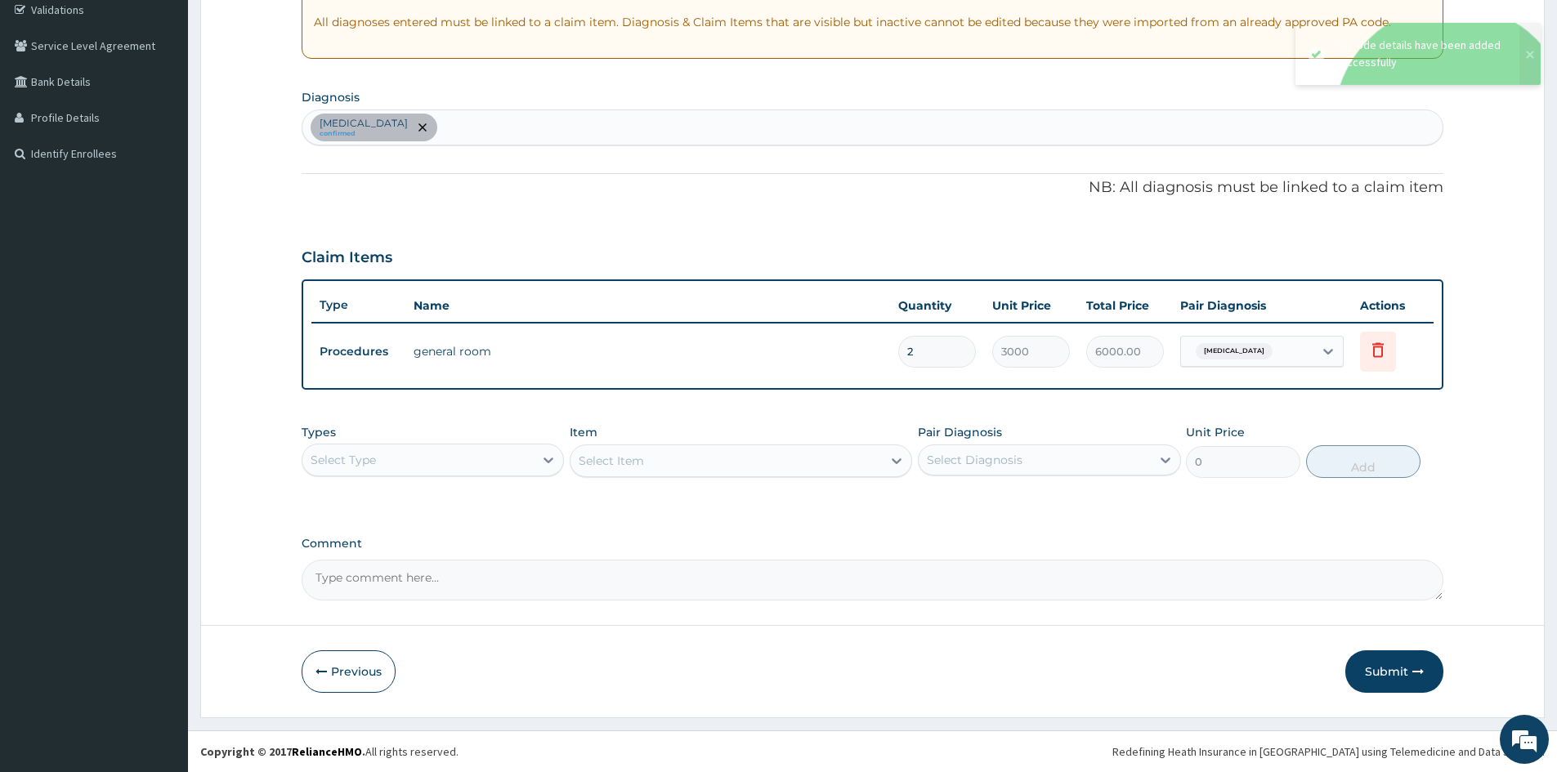
click at [1383, 664] on button "Submit" at bounding box center [1394, 672] width 98 height 42
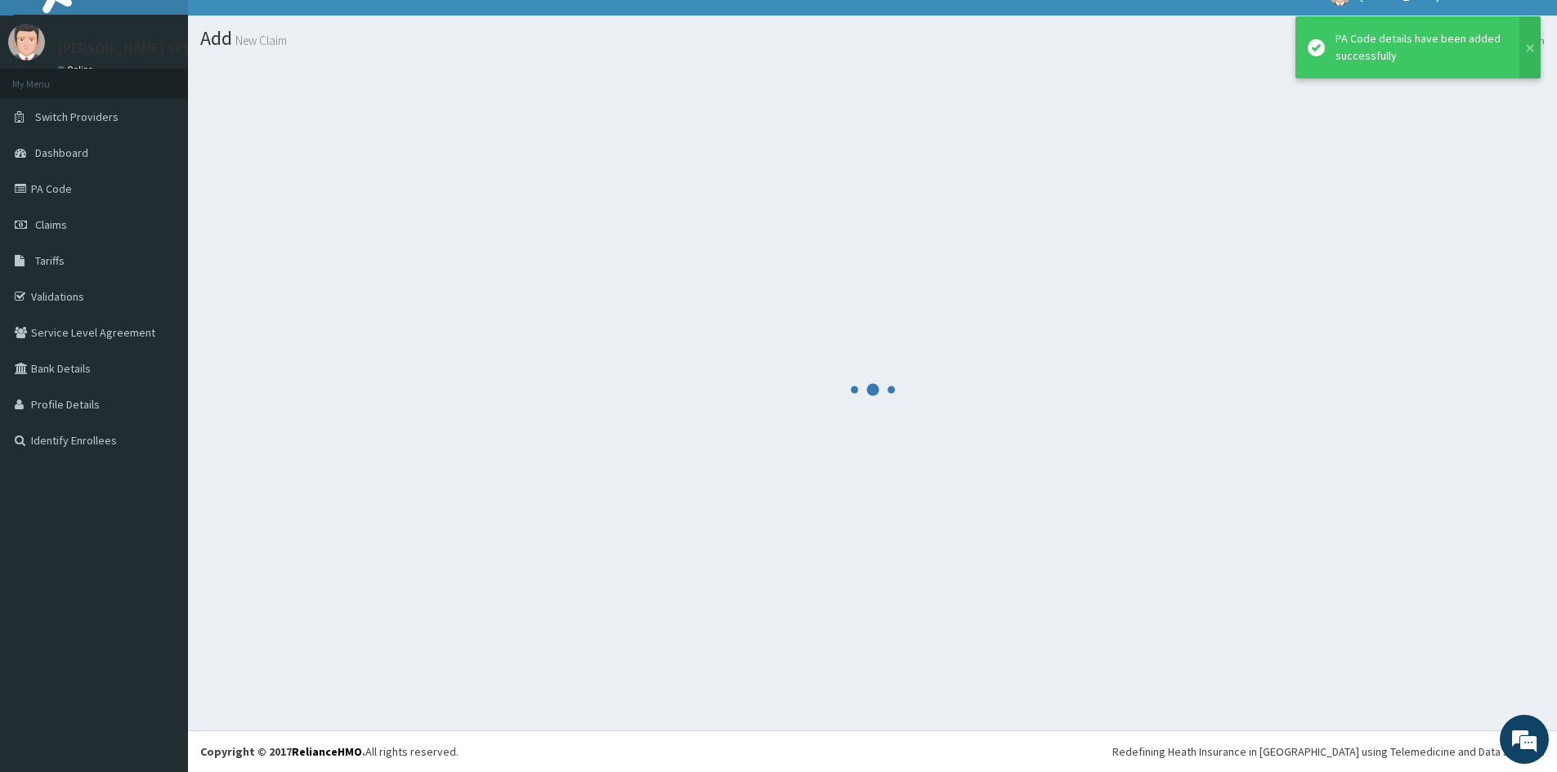
scroll to position [25, 0]
